Goal: Task Accomplishment & Management: Use online tool/utility

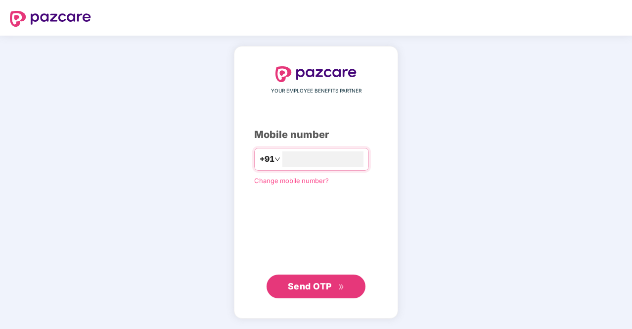
type input "**********"
click at [333, 291] on span "Send OTP" at bounding box center [316, 286] width 57 height 14
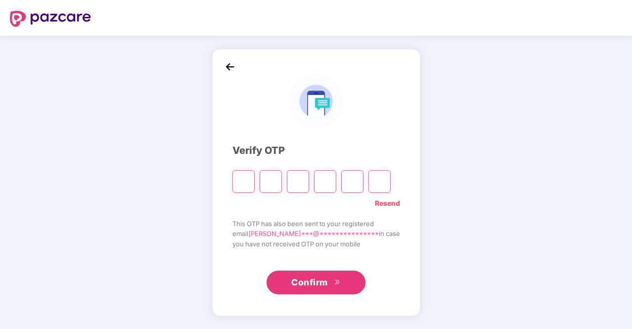
type input "*"
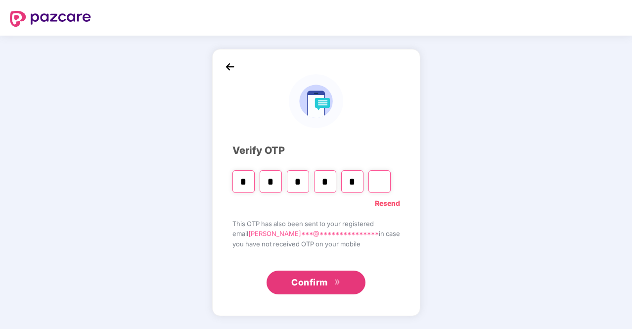
type input "*"
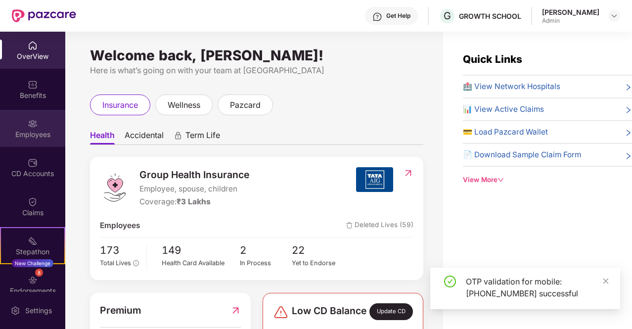
click at [35, 130] on div "Employees" at bounding box center [32, 135] width 65 height 10
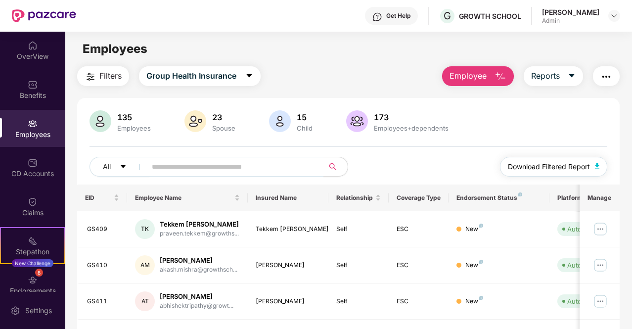
click at [572, 164] on span "Download Filtered Report" at bounding box center [549, 166] width 82 height 11
